Goal: Task Accomplishment & Management: Manage account settings

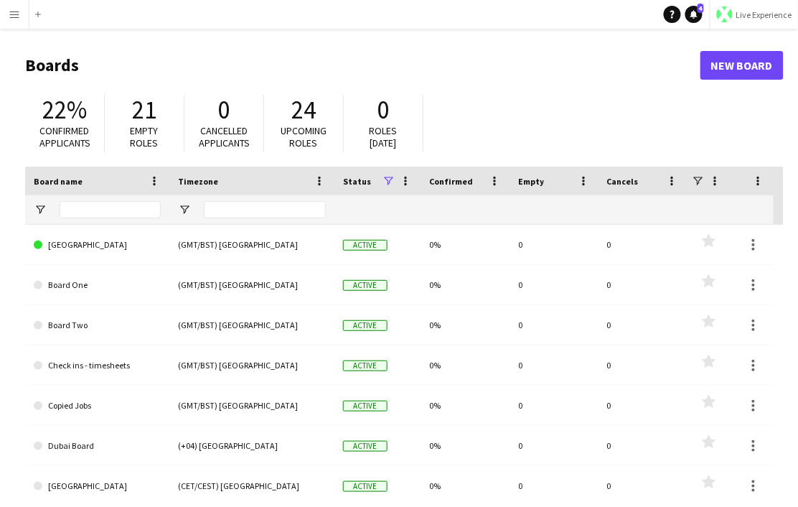
click at [761, 14] on span "Live Experience" at bounding box center [764, 14] width 56 height 11
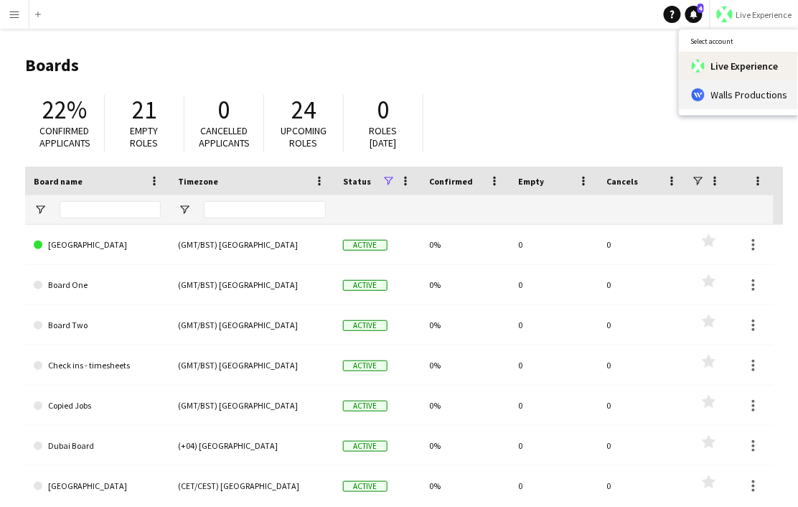
click at [733, 88] on span "Walls Productions" at bounding box center [749, 94] width 77 height 13
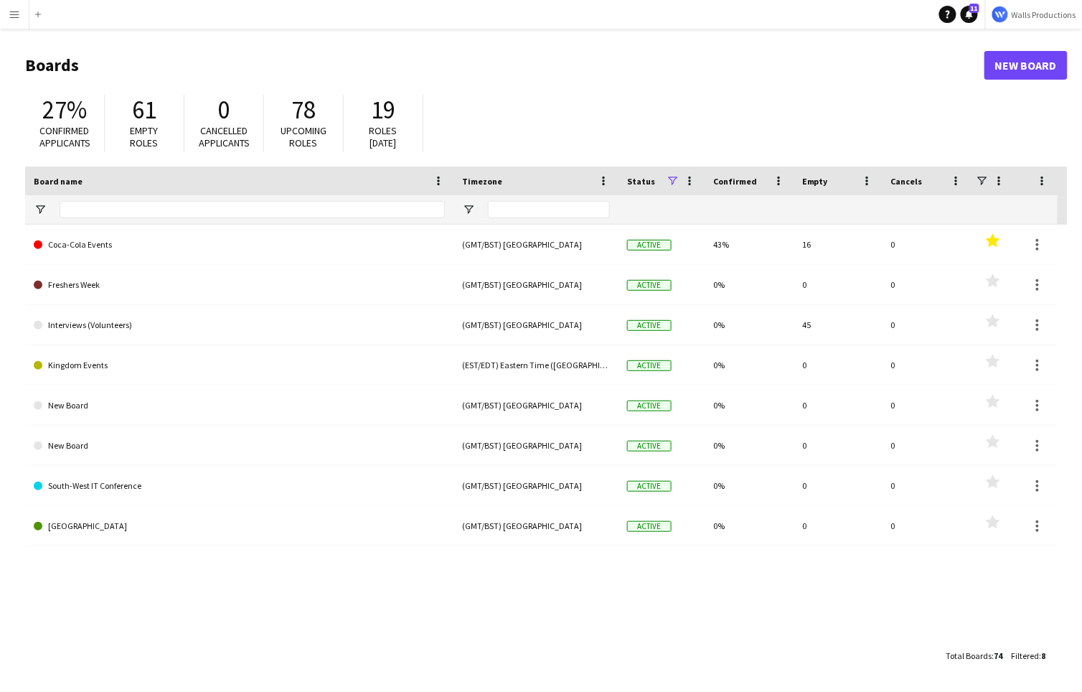
click at [671, 178] on span at bounding box center [672, 180] width 13 height 13
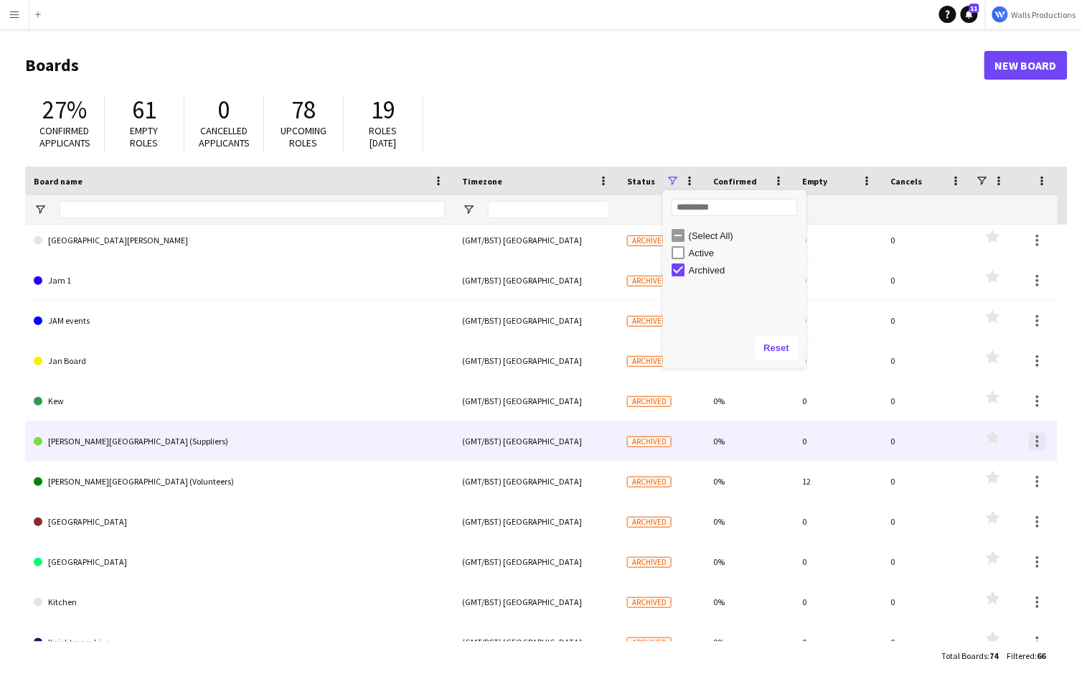
click at [797, 443] on div at bounding box center [1037, 441] width 17 height 17
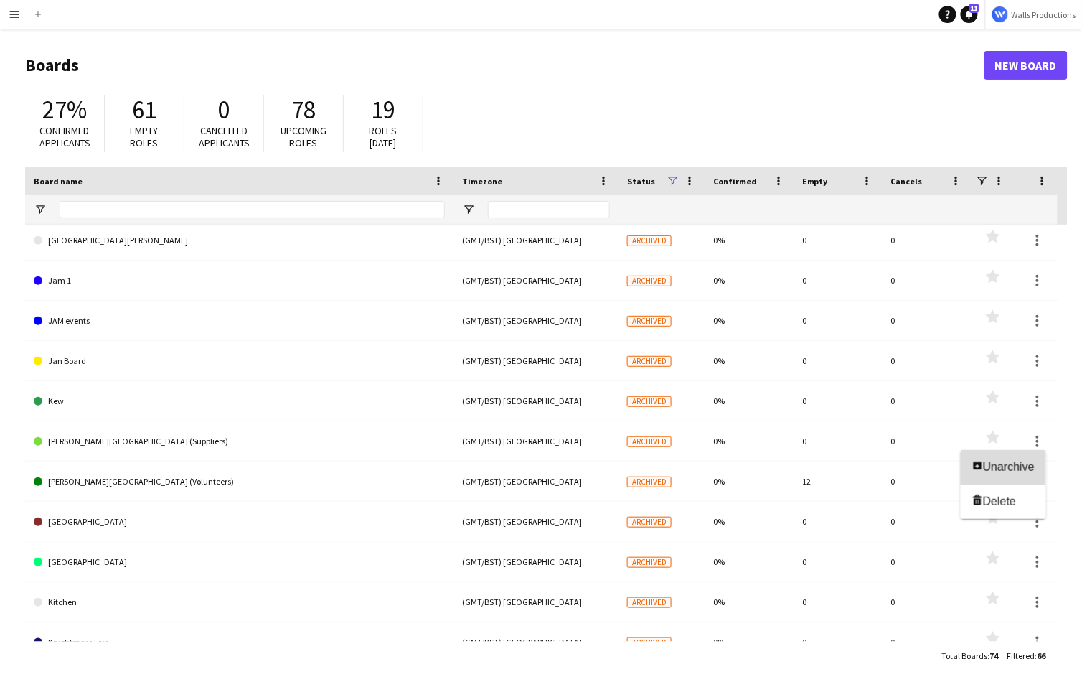
click at [797, 472] on span "Unarchive" at bounding box center [1009, 467] width 52 height 12
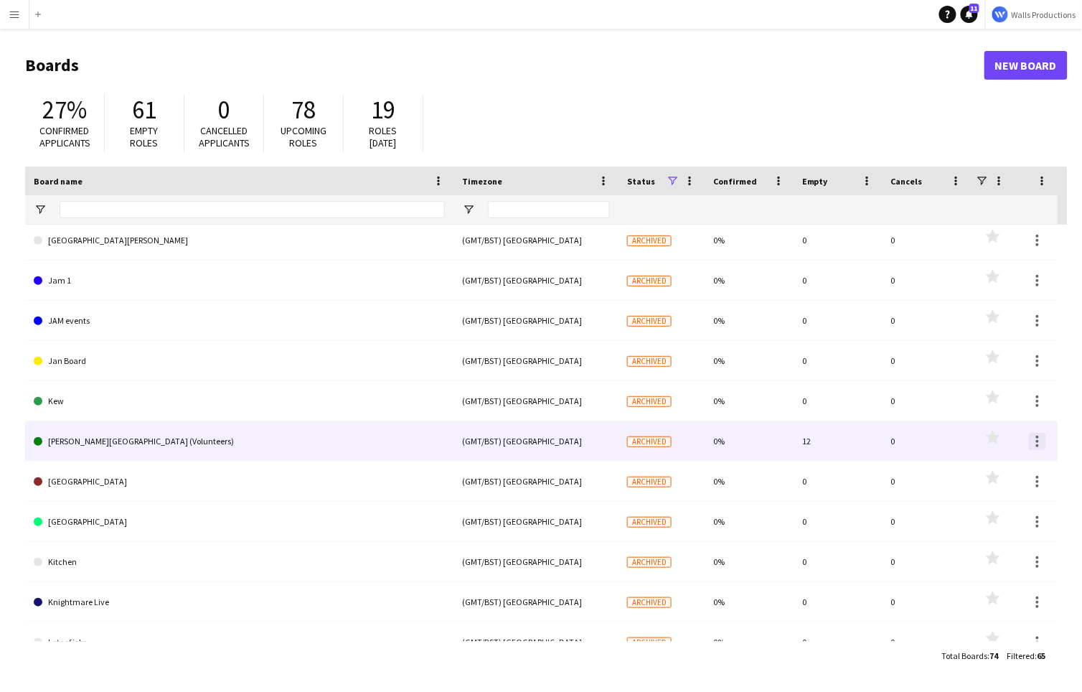
click at [797, 442] on div at bounding box center [1037, 441] width 3 height 3
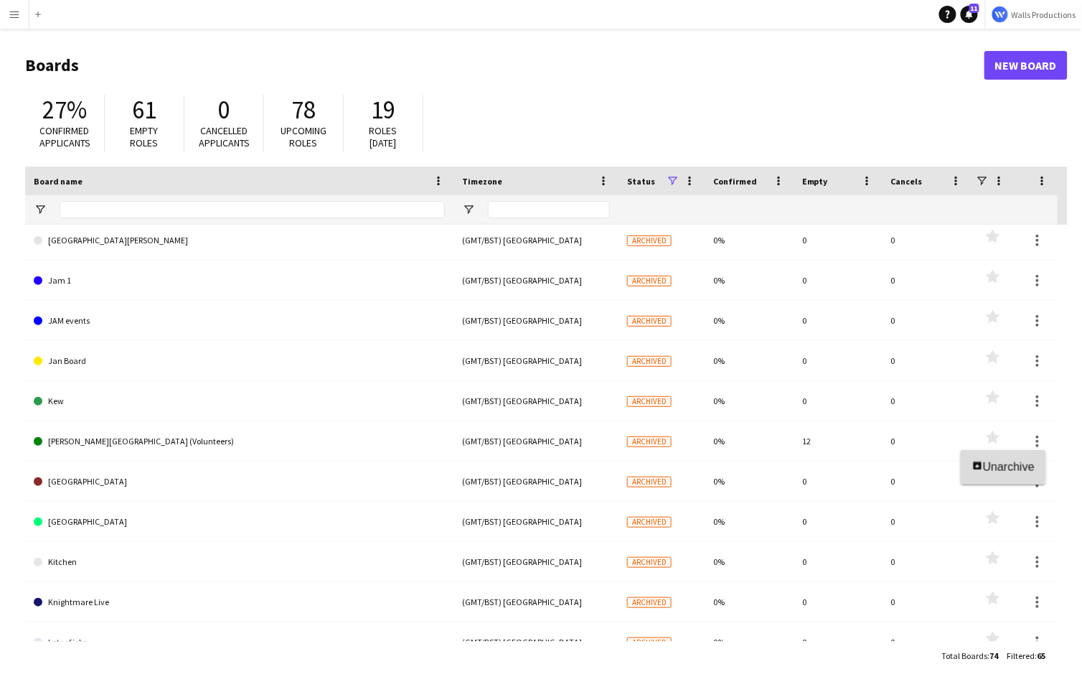
click at [797, 471] on span "Unarchive" at bounding box center [1009, 467] width 52 height 12
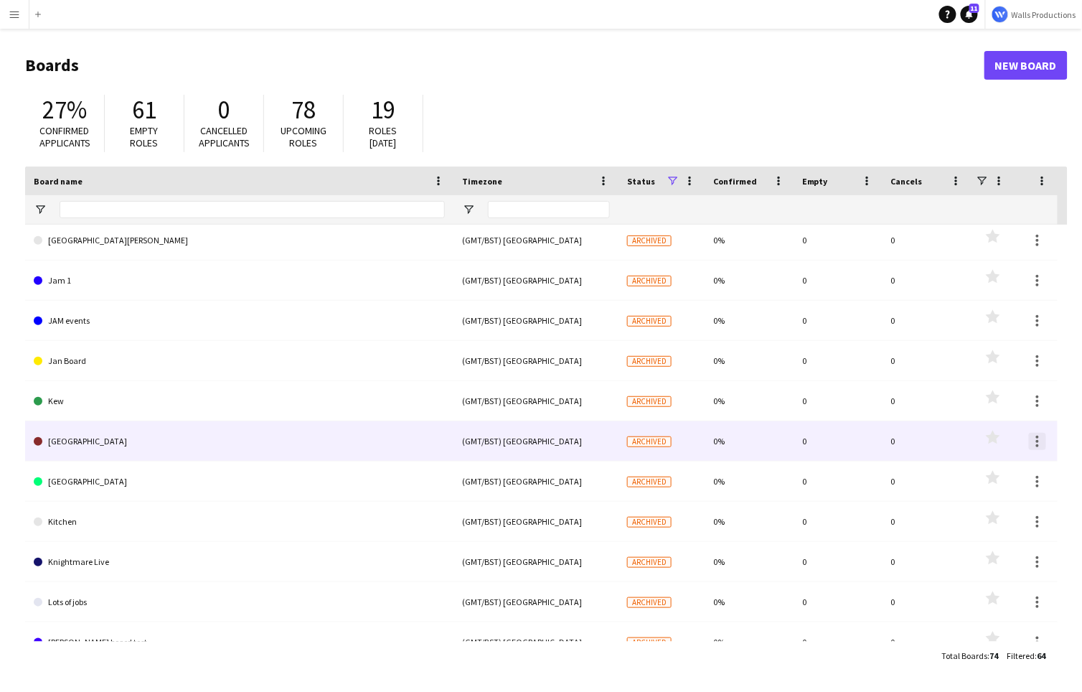
click at [797, 445] on div at bounding box center [1037, 445] width 3 height 3
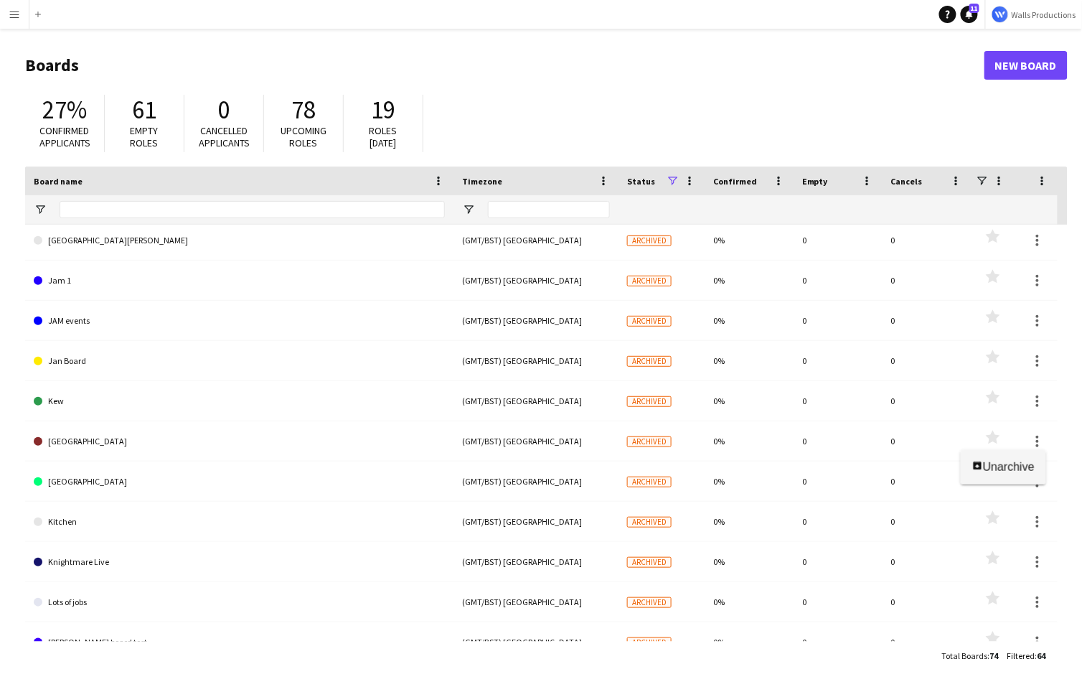
click at [797, 465] on span "Unarchive" at bounding box center [1009, 467] width 52 height 12
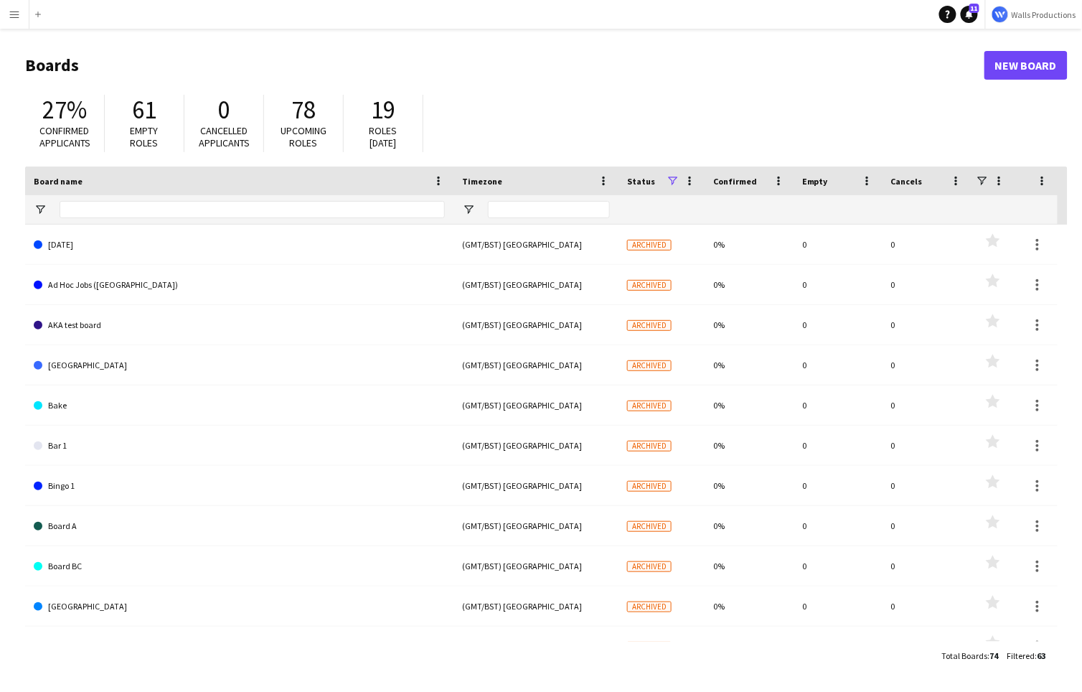
click at [671, 177] on span at bounding box center [672, 180] width 13 height 13
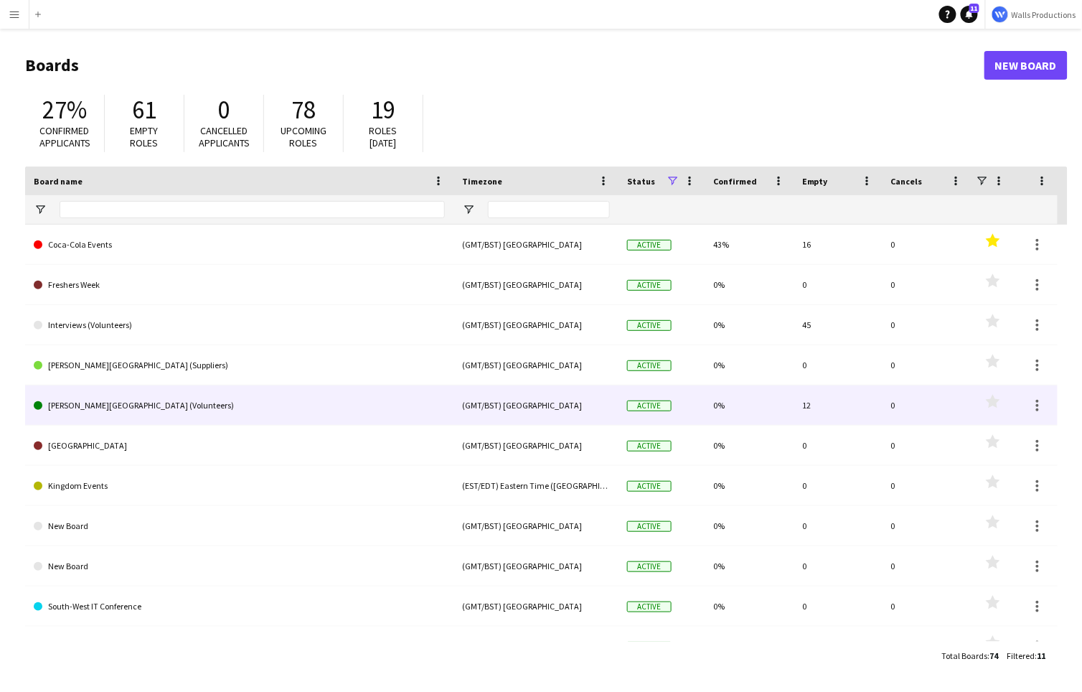
click at [244, 408] on link "[PERSON_NAME][GEOGRAPHIC_DATA] (Volunteers)" at bounding box center [239, 405] width 411 height 40
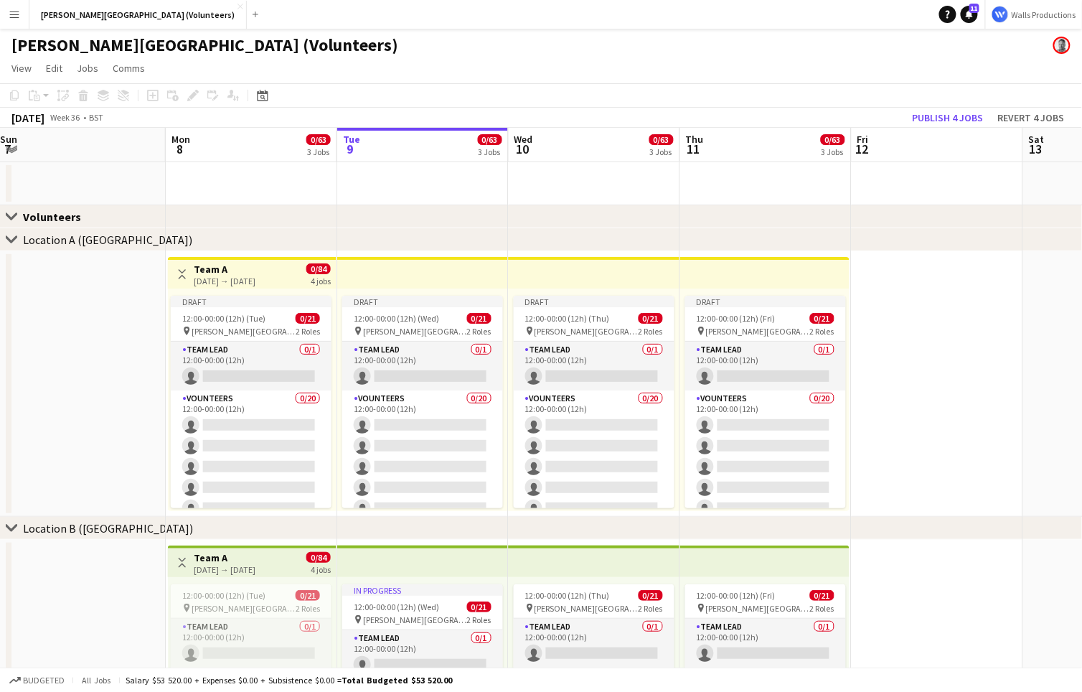
scroll to position [0, 344]
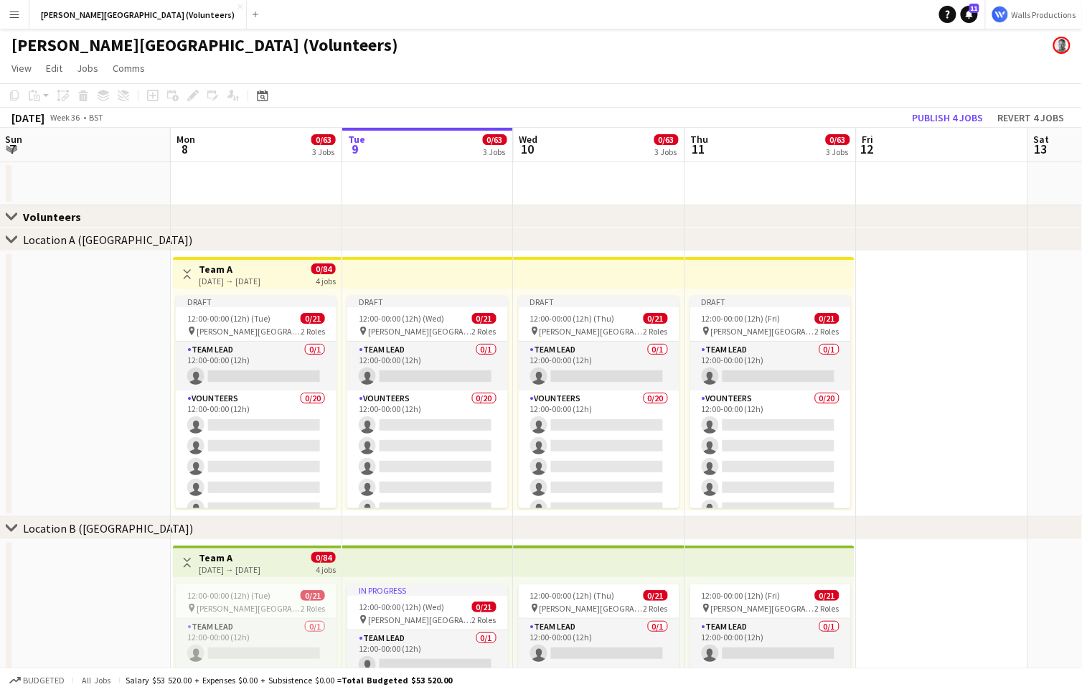
click at [95, 409] on app-date-cell at bounding box center [85, 384] width 172 height 266
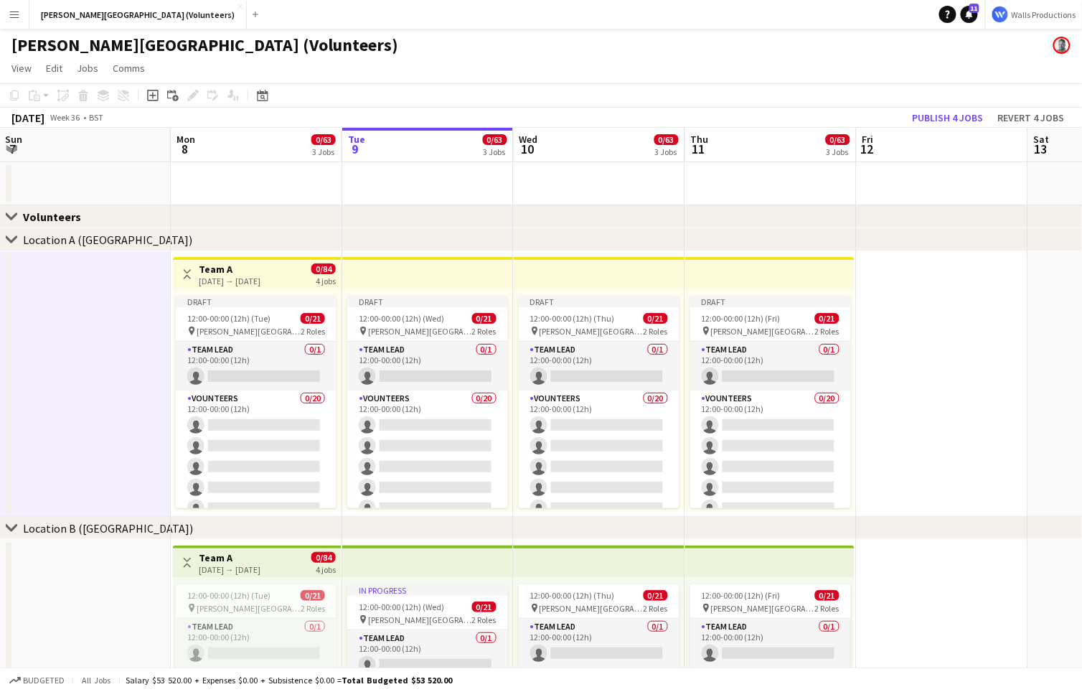
click at [182, 193] on app-date-cell at bounding box center [257, 183] width 172 height 43
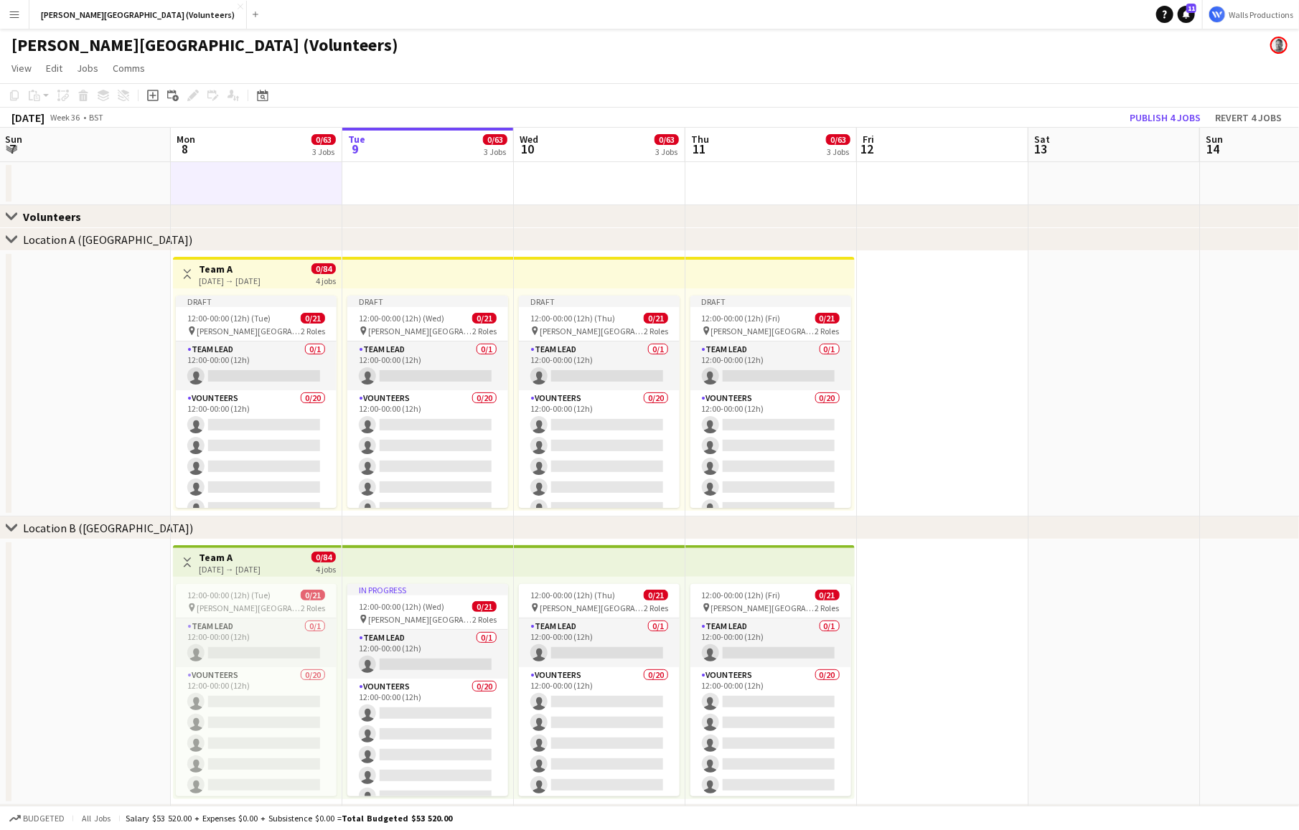
click at [220, 202] on app-date-cell at bounding box center [257, 183] width 172 height 43
